Goal: Task Accomplishment & Management: Manage account settings

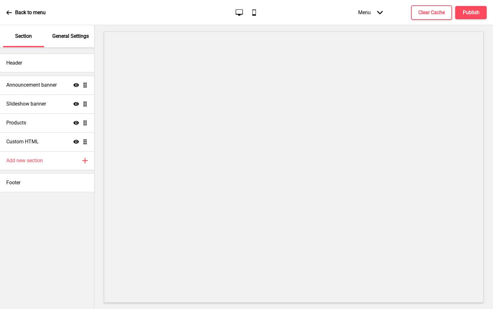
click at [81, 36] on p "General Settings" at bounding box center [70, 36] width 37 height 7
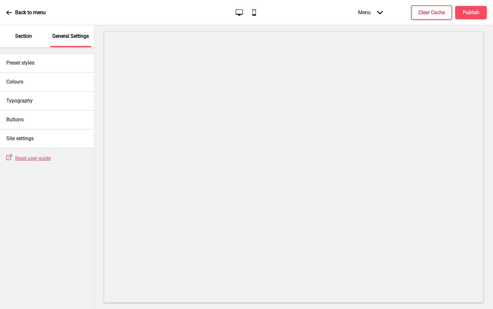
click at [31, 47] on div "Section" at bounding box center [23, 36] width 41 height 22
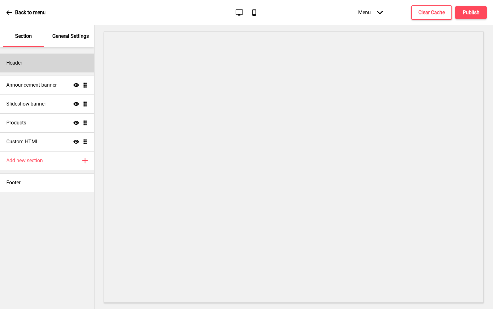
click at [38, 60] on div "Header" at bounding box center [47, 63] width 94 height 19
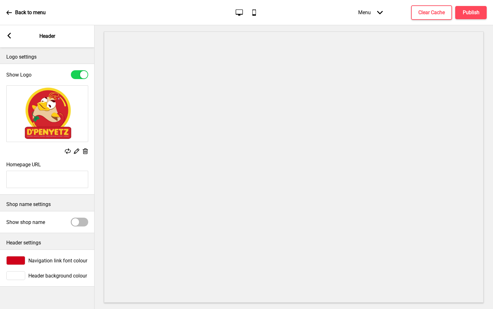
click at [77, 150] on icon at bounding box center [76, 151] width 5 height 5
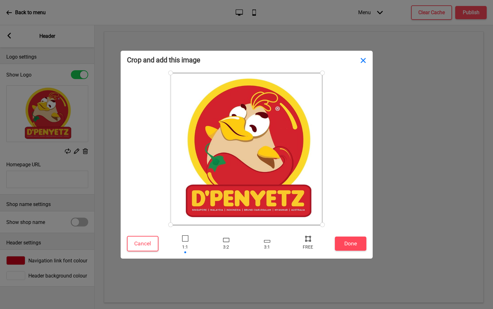
click at [360, 61] on button "Close" at bounding box center [363, 60] width 19 height 19
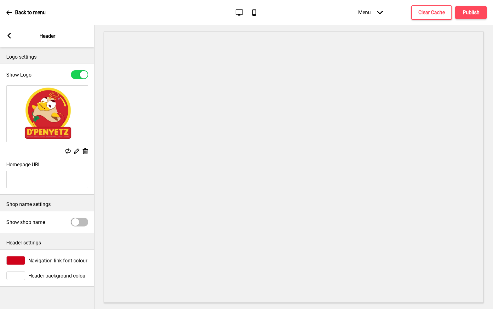
click at [67, 105] on img at bounding box center [47, 114] width 81 height 56
click at [53, 114] on img at bounding box center [47, 114] width 81 height 56
click at [87, 151] on rect at bounding box center [85, 151] width 7 height 7
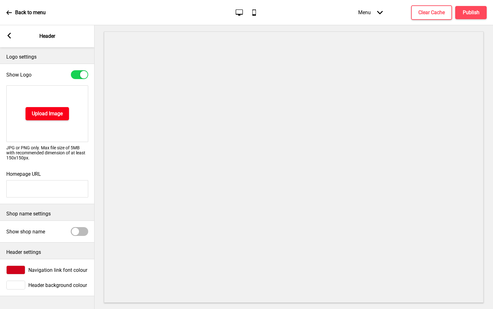
click at [54, 111] on h4 "Upload Image" at bounding box center [47, 113] width 31 height 7
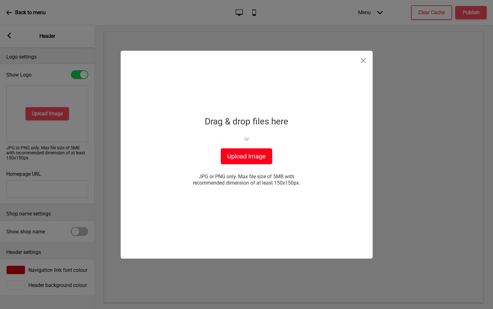
click at [252, 160] on button "Upload Image" at bounding box center [246, 156] width 51 height 16
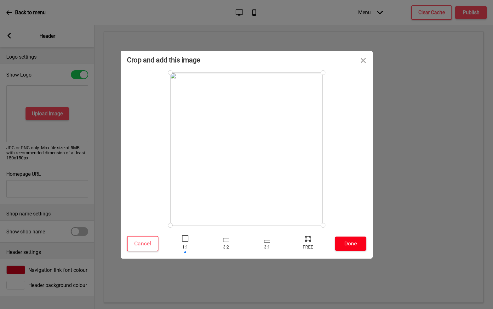
click at [352, 242] on button "Done" at bounding box center [351, 244] width 32 height 14
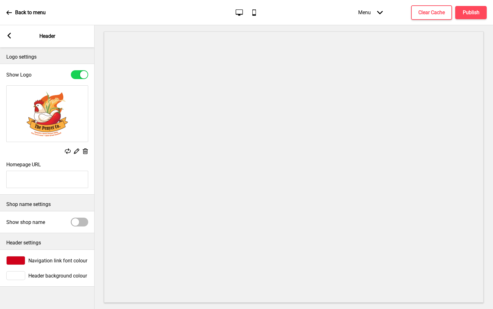
click at [21, 260] on div at bounding box center [15, 260] width 19 height 9
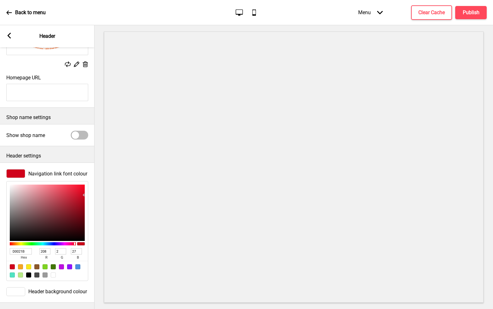
scroll to position [91, 0]
click at [8, 39] on div "Arrow left" at bounding box center [9, 36] width 6 height 7
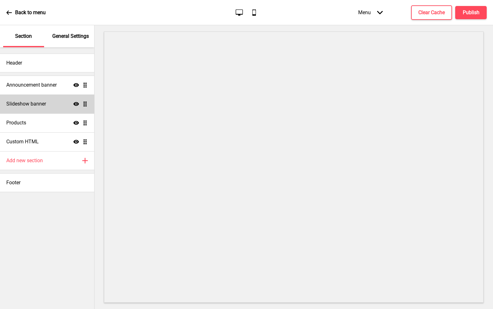
click at [44, 106] on h4 "Slideshow banner" at bounding box center [26, 104] width 40 height 7
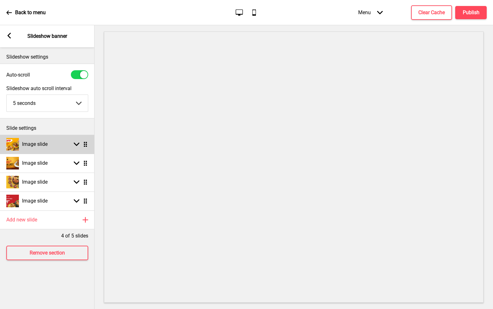
click at [73, 145] on div "Arrow down Drag" at bounding box center [80, 145] width 18 height 6
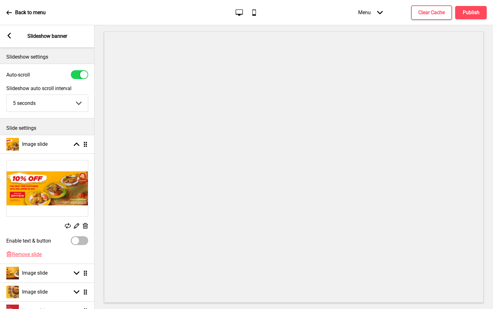
click at [86, 228] on rect at bounding box center [85, 226] width 7 height 7
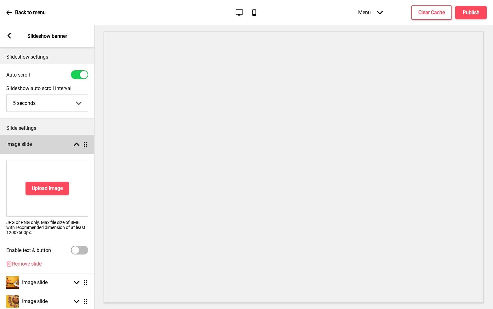
click at [77, 145] on rect at bounding box center [77, 145] width 6 height 6
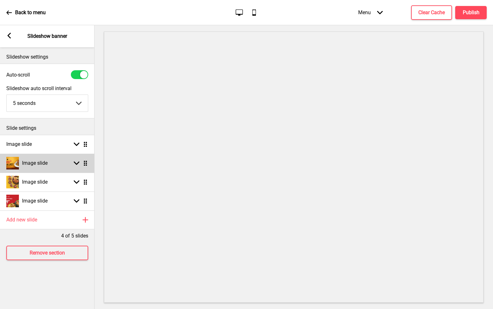
click at [75, 162] on icon at bounding box center [77, 163] width 6 height 3
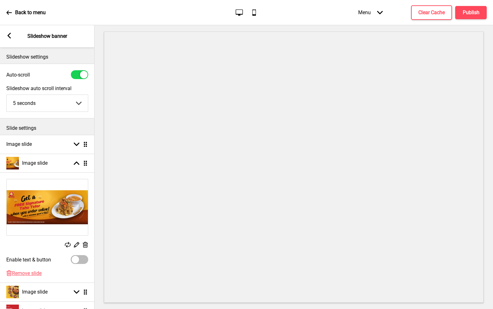
click at [87, 245] on rect at bounding box center [85, 245] width 7 height 7
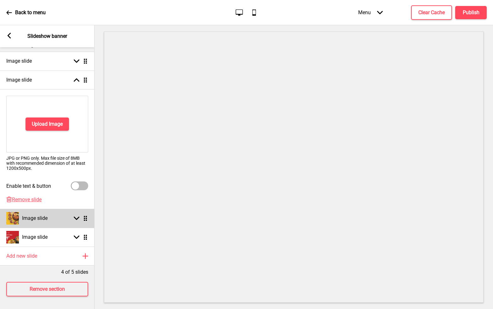
click at [78, 216] on rect at bounding box center [77, 219] width 6 height 6
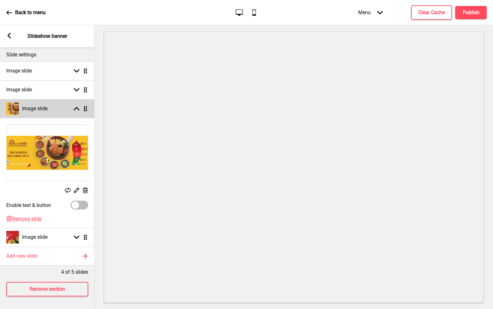
scroll to position [78, 0]
click at [84, 187] on rect at bounding box center [85, 190] width 7 height 7
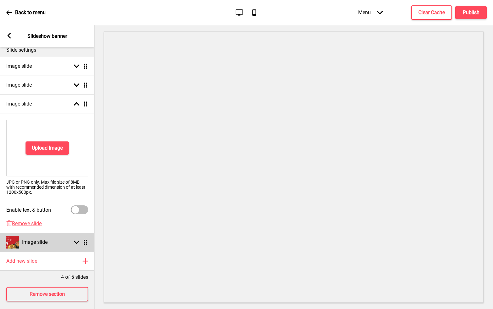
click at [76, 243] on icon at bounding box center [77, 242] width 6 height 3
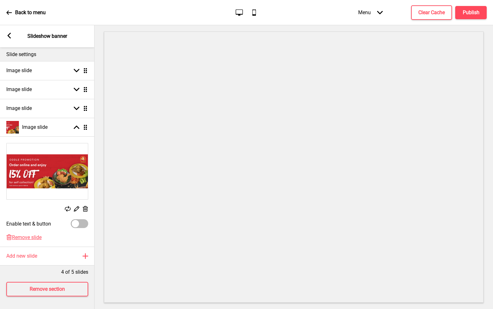
click at [85, 206] on rect at bounding box center [85, 209] width 7 height 7
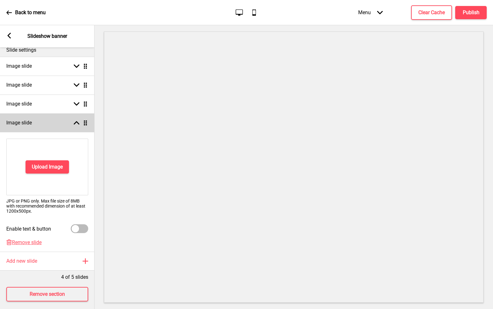
click at [76, 123] on icon at bounding box center [77, 122] width 6 height 3
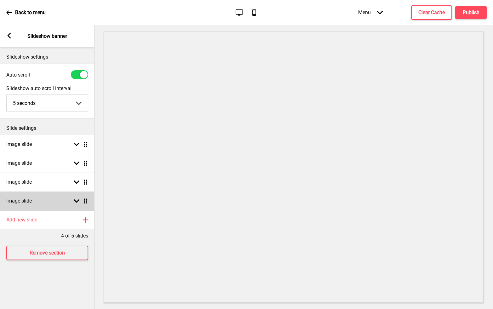
scroll to position [0, 0]
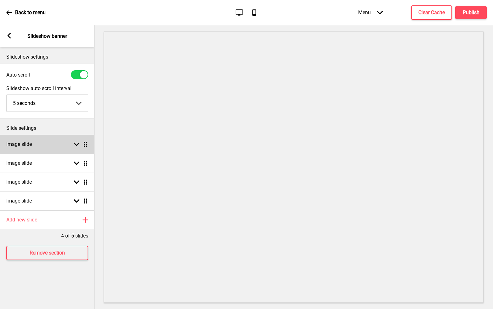
click at [72, 145] on div "Arrow down Drag" at bounding box center [80, 145] width 18 height 6
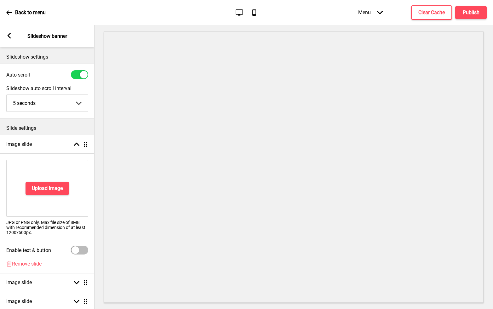
scroll to position [45, 0]
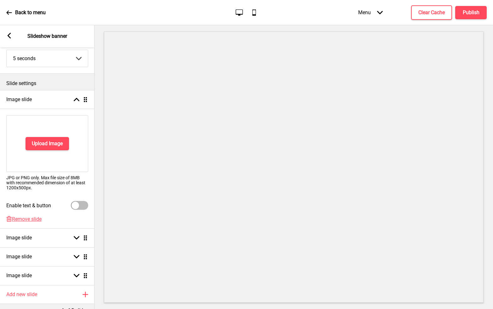
click at [21, 215] on div "Upload Image JPG or PNG only. Max file size of 8MB with recommended dimension o…" at bounding box center [47, 162] width 95 height 107
click at [23, 218] on span "Remove slide" at bounding box center [27, 219] width 30 height 6
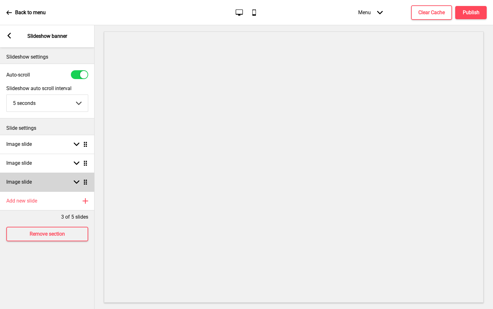
click at [69, 184] on div "Image slide Arrow down Drag" at bounding box center [47, 182] width 95 height 19
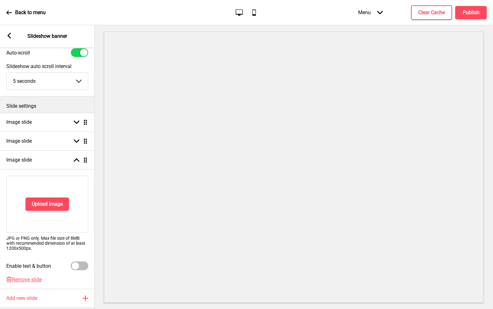
scroll to position [25, 0]
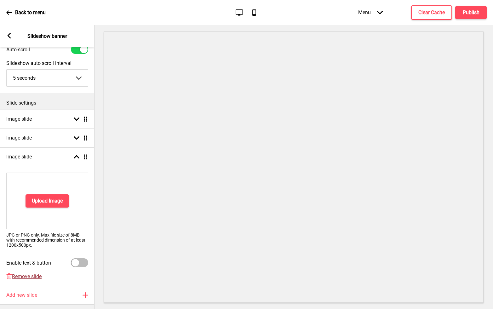
click at [31, 276] on span "Remove slide" at bounding box center [27, 277] width 30 height 6
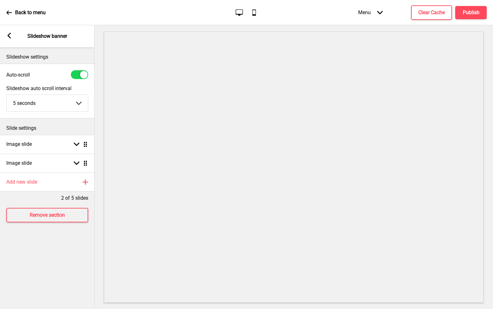
scroll to position [0, 0]
click at [55, 147] on div "Image slide Arrow down Drag" at bounding box center [47, 144] width 95 height 19
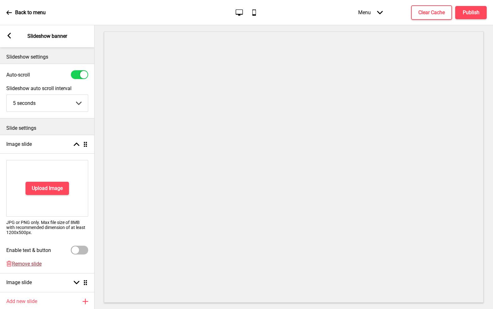
click at [26, 263] on span "Remove slide" at bounding box center [27, 264] width 30 height 6
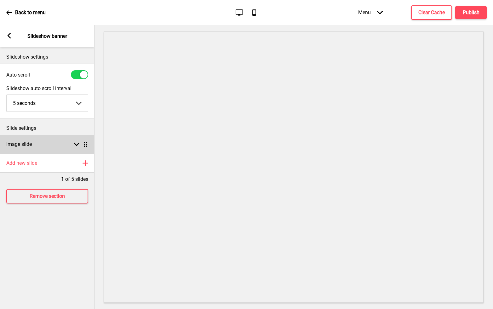
click at [78, 143] on rect at bounding box center [77, 145] width 6 height 6
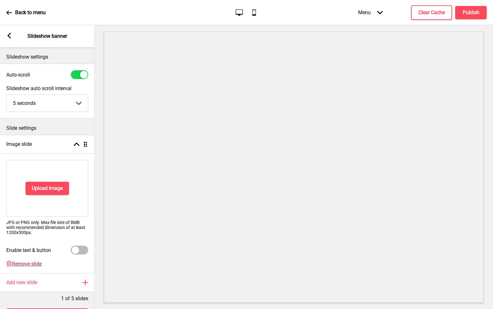
click at [17, 262] on span "Remove slide" at bounding box center [27, 264] width 30 height 6
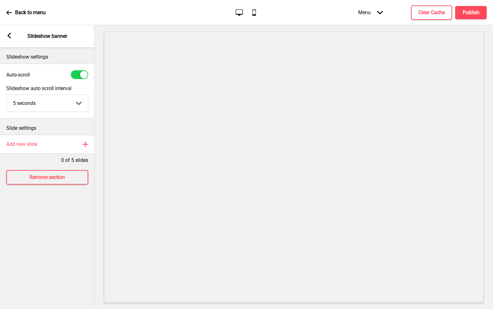
click at [80, 75] on div at bounding box center [84, 75] width 8 height 8
checkbox input "false"
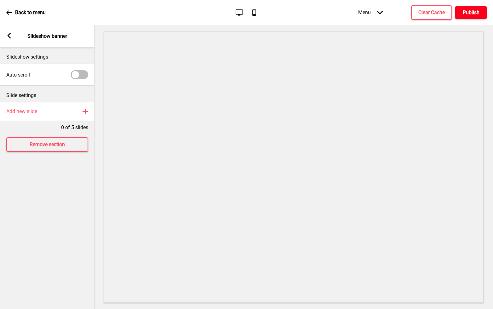
click at [464, 18] on button "Publish" at bounding box center [472, 12] width 32 height 13
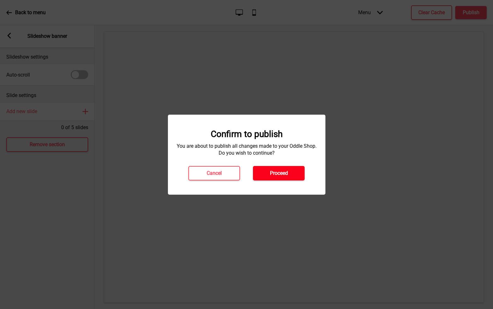
click at [272, 170] on h4 "Proceed" at bounding box center [279, 173] width 18 height 7
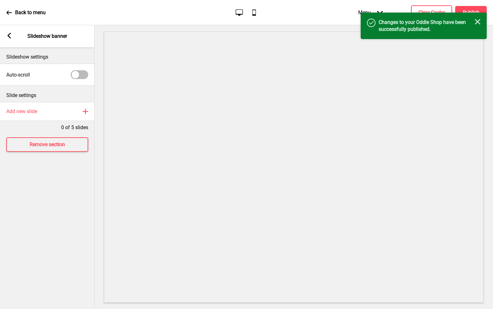
click at [9, 37] on icon at bounding box center [9, 36] width 3 height 6
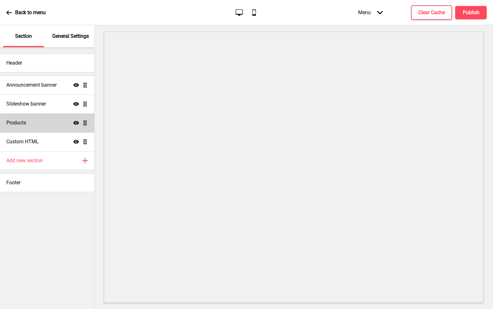
click at [22, 122] on h4 "Products" at bounding box center [16, 122] width 20 height 7
select select "list"
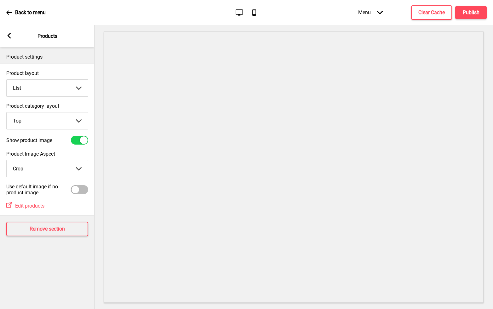
click at [11, 41] on div "Arrow left Products" at bounding box center [47, 36] width 95 height 22
click at [9, 38] on rect at bounding box center [9, 36] width 6 height 6
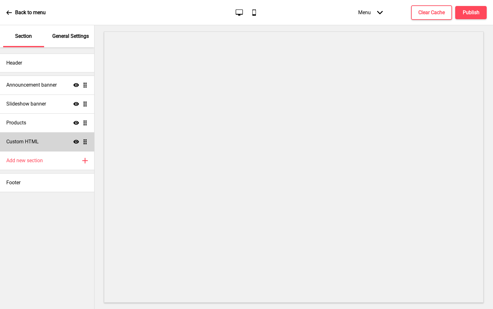
click at [27, 146] on div "Custom HTML Show Drag" at bounding box center [47, 141] width 94 height 19
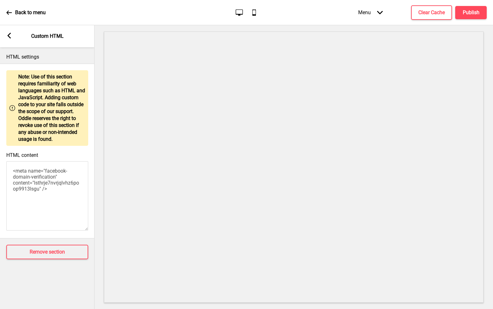
click at [15, 36] on div "Arrow left Custom HTML" at bounding box center [47, 36] width 95 height 22
click at [8, 37] on rect at bounding box center [9, 36] width 6 height 6
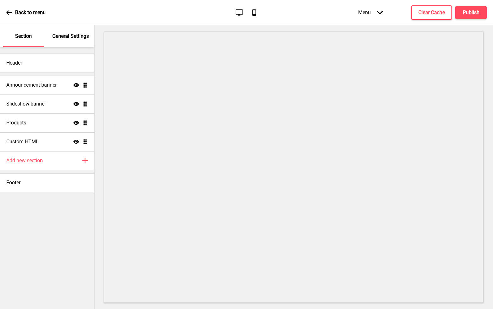
click at [8, 37] on div "Section" at bounding box center [23, 36] width 41 height 22
click at [14, 11] on div "Back to menu" at bounding box center [25, 12] width 39 height 17
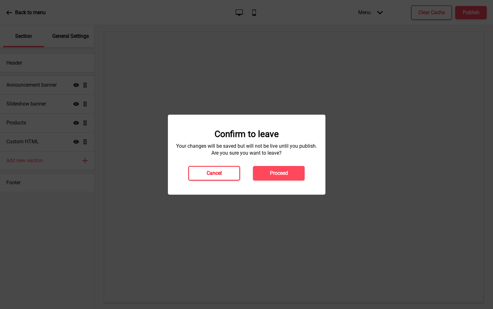
drag, startPoint x: 277, startPoint y: 174, endPoint x: 235, endPoint y: 171, distance: 42.4
click at [235, 171] on div "Cancel Proceed" at bounding box center [246, 173] width 129 height 15
click at [235, 171] on button "Cancel" at bounding box center [215, 173] width 52 height 15
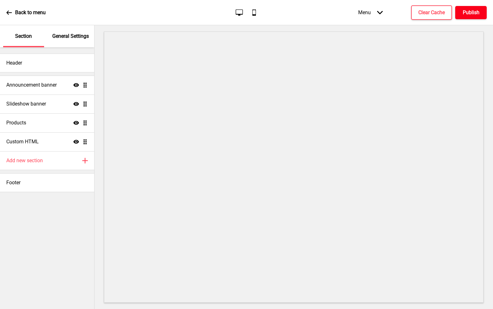
click at [474, 15] on h4 "Publish" at bounding box center [471, 12] width 17 height 7
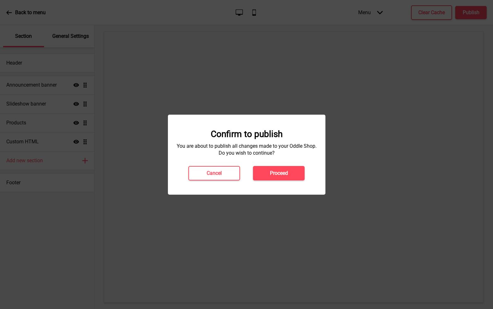
click at [268, 183] on div "Confirm to publish You are about to publish all changes made to your Oddle Shop…" at bounding box center [247, 155] width 158 height 80
click at [275, 176] on h4 "Proceed" at bounding box center [279, 173] width 18 height 7
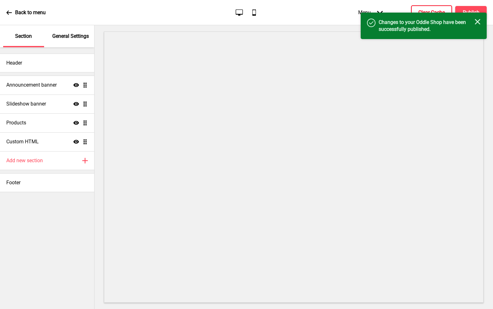
click at [428, 9] on h4 "Clear Cache" at bounding box center [432, 12] width 26 height 7
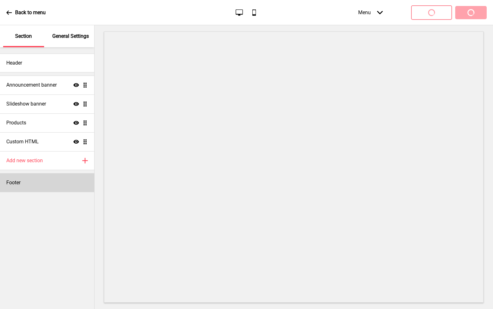
click at [45, 180] on div "Footer" at bounding box center [47, 182] width 94 height 19
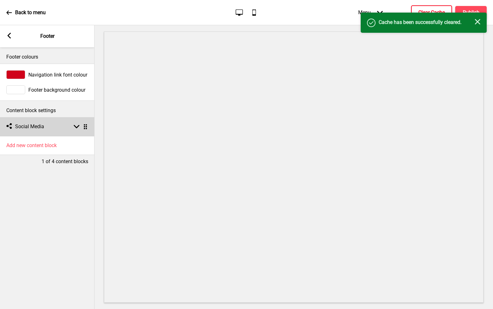
click at [66, 129] on div "Social media Social Media Arrow down Drag" at bounding box center [47, 126] width 95 height 19
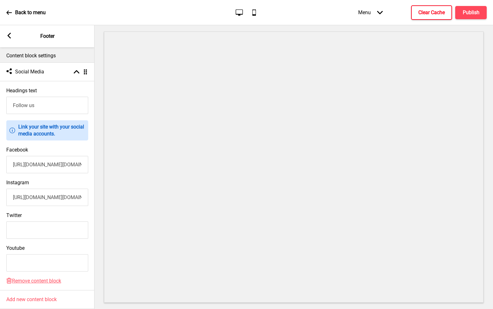
scroll to position [60, 0]
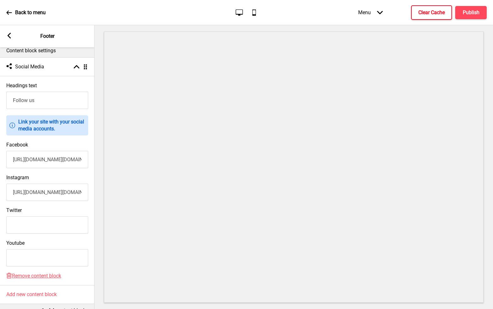
click at [62, 159] on input "[URL][DOMAIN_NAME][DOMAIN_NAME]" at bounding box center [47, 159] width 82 height 17
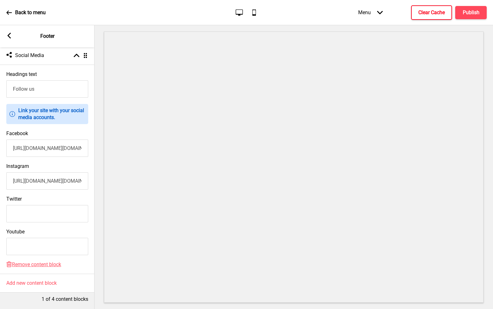
scroll to position [76, 0]
click at [49, 262] on span "Remove content block" at bounding box center [36, 265] width 49 height 6
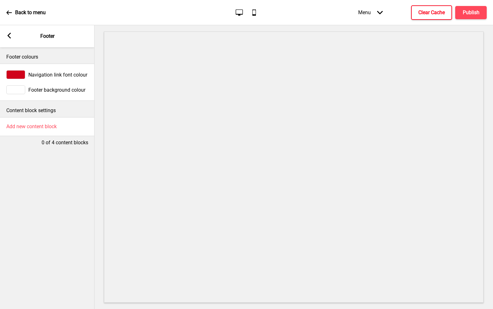
scroll to position [0, 0]
click at [39, 111] on p "Content block settings" at bounding box center [47, 110] width 82 height 7
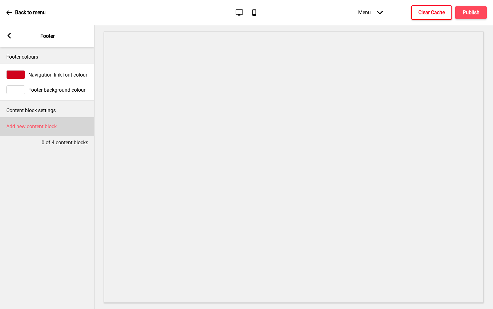
click at [39, 124] on h4 "Add new content block" at bounding box center [31, 126] width 50 height 7
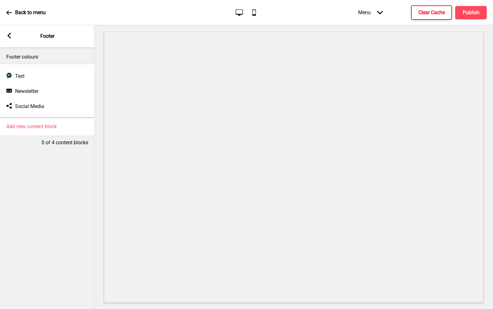
click at [33, 161] on div "Footer colours Navigation link font colour Footer background colour Content blo…" at bounding box center [47, 178] width 95 height 262
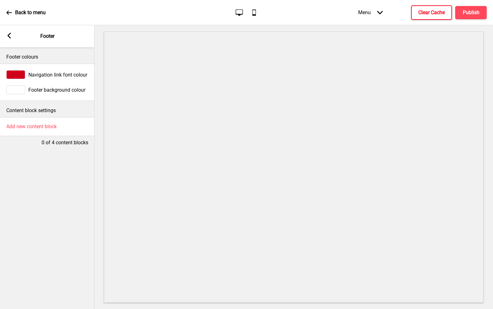
click at [432, 20] on button "Clear Cache" at bounding box center [431, 12] width 41 height 15
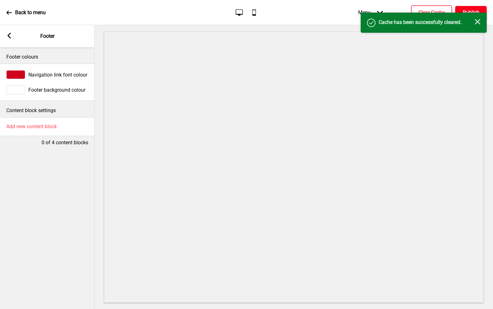
click at [467, 9] on h4 "Publish" at bounding box center [471, 12] width 17 height 7
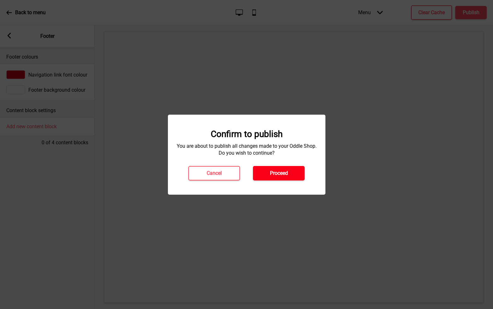
click at [259, 173] on button "Proceed" at bounding box center [279, 173] width 52 height 15
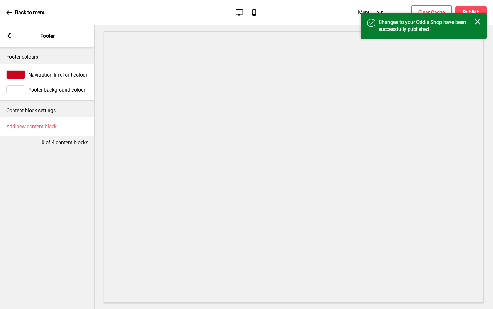
click at [9, 38] on rect at bounding box center [9, 36] width 6 height 6
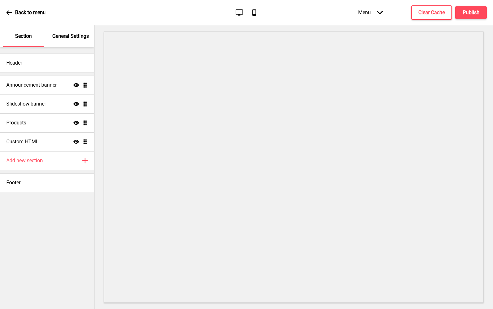
click at [13, 13] on div "Back to menu" at bounding box center [25, 12] width 39 height 17
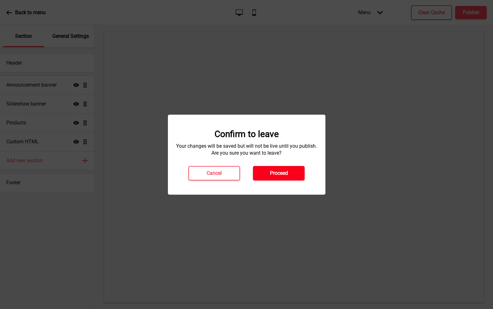
click at [285, 175] on h4 "Proceed" at bounding box center [279, 173] width 18 height 7
